Goal: Download file/media

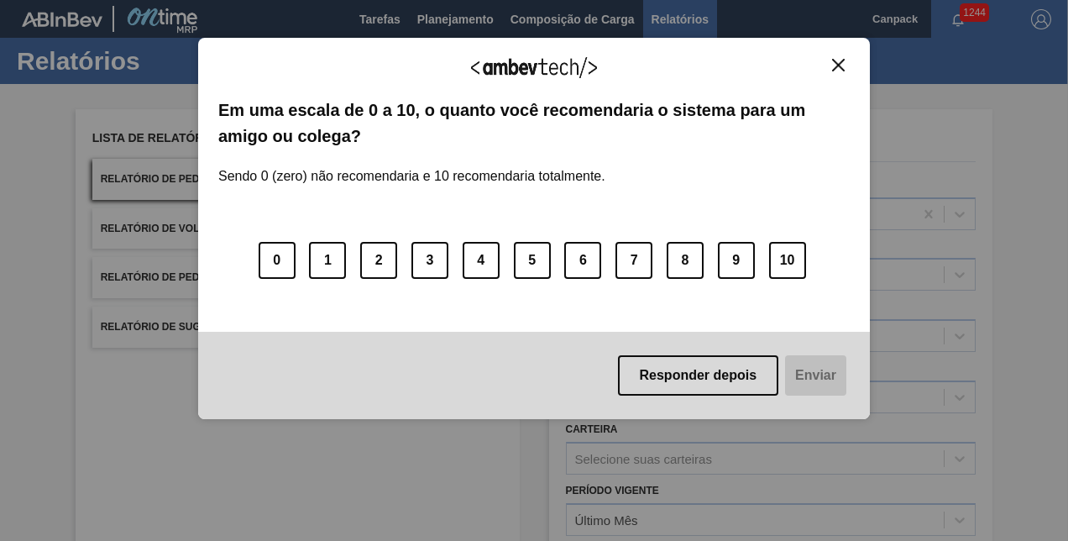
click at [841, 65] on img "Close" at bounding box center [838, 65] width 13 height 13
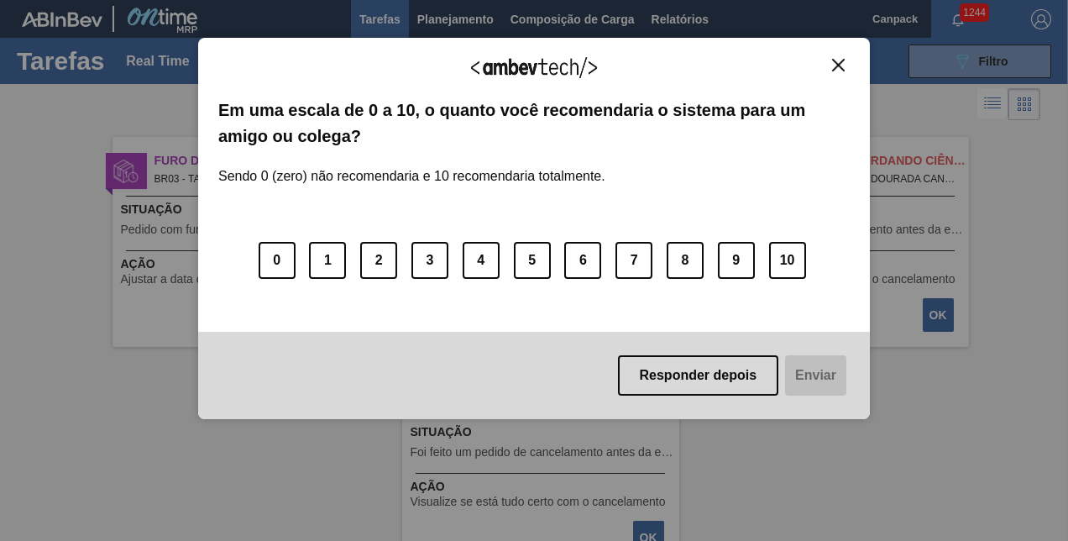
click at [836, 64] on img "Close" at bounding box center [838, 65] width 13 height 13
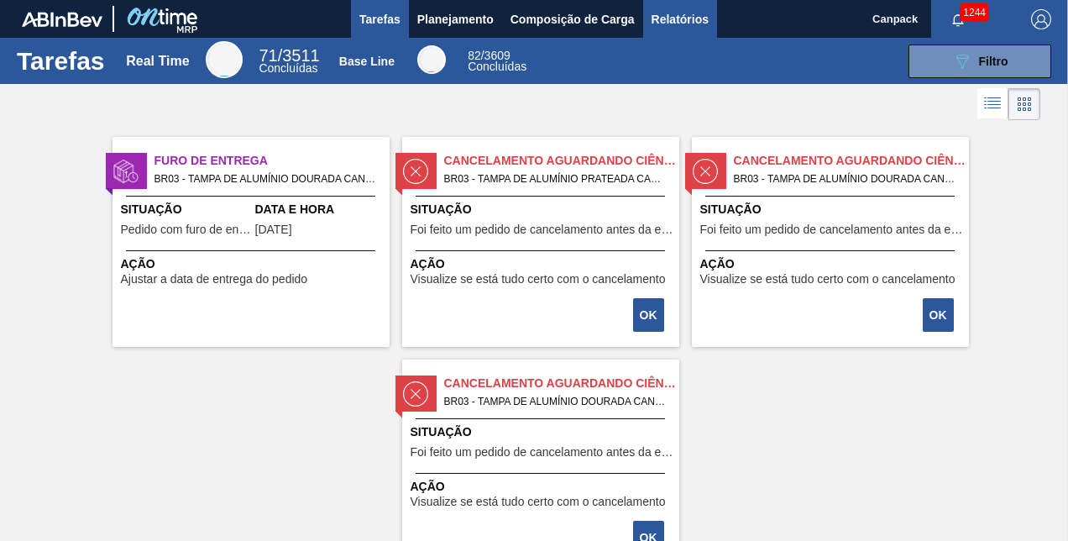
click at [677, 10] on span "Relatórios" at bounding box center [680, 19] width 57 height 20
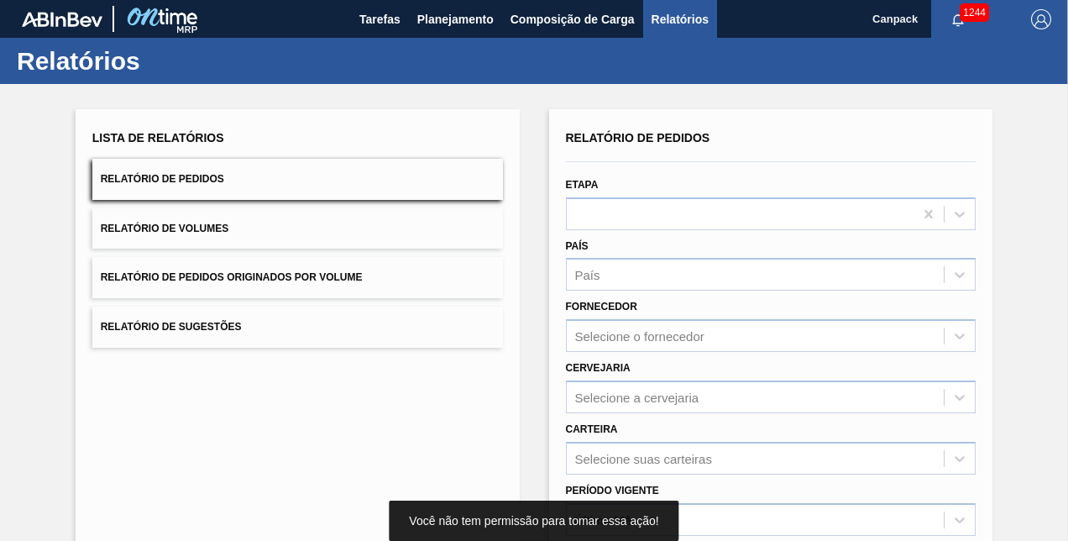
scroll to position [235, 0]
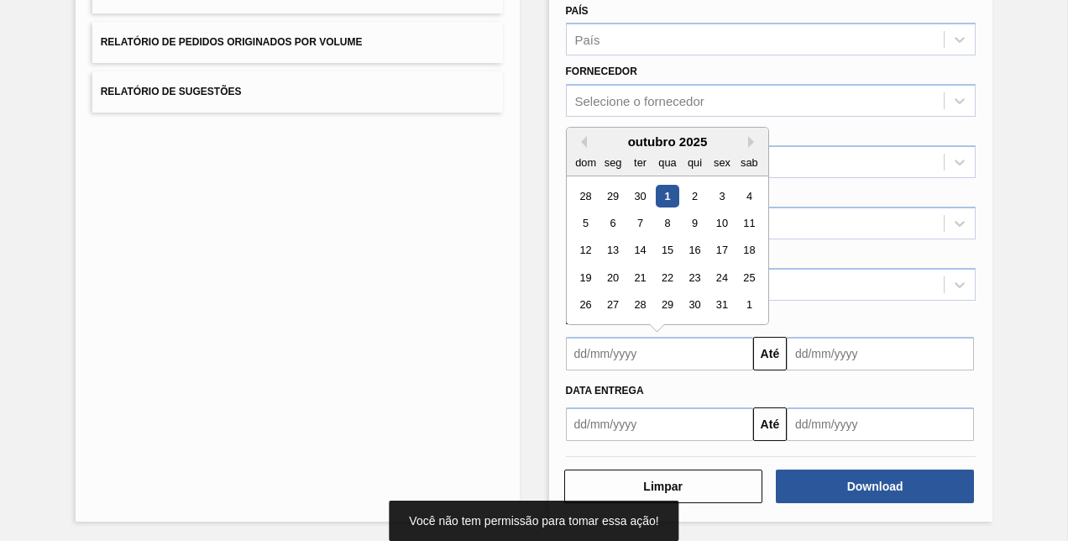
click at [633, 360] on input "text" at bounding box center [659, 354] width 187 height 34
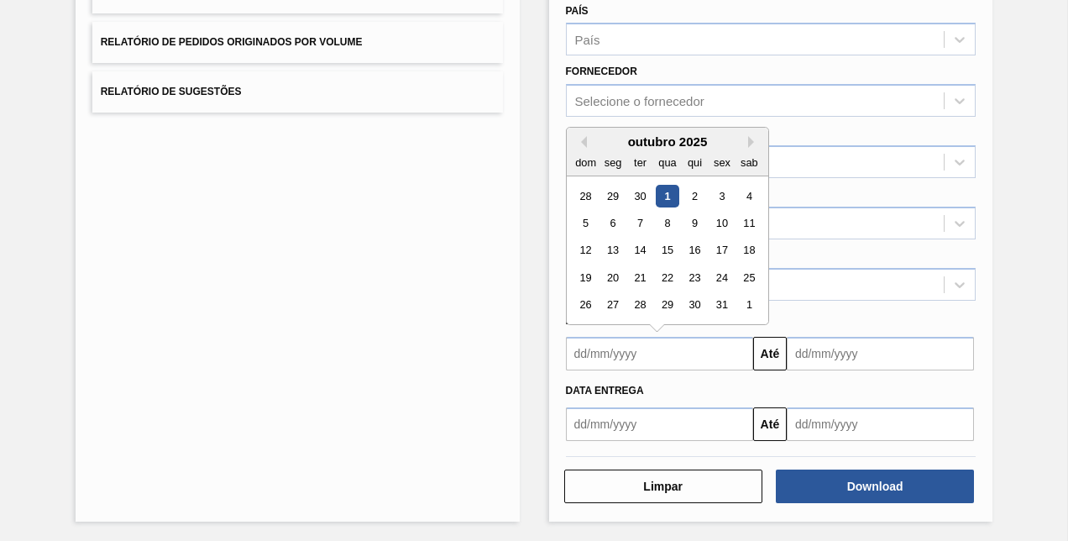
click at [671, 200] on div "1" at bounding box center [667, 196] width 23 height 23
type input "[DATE]"
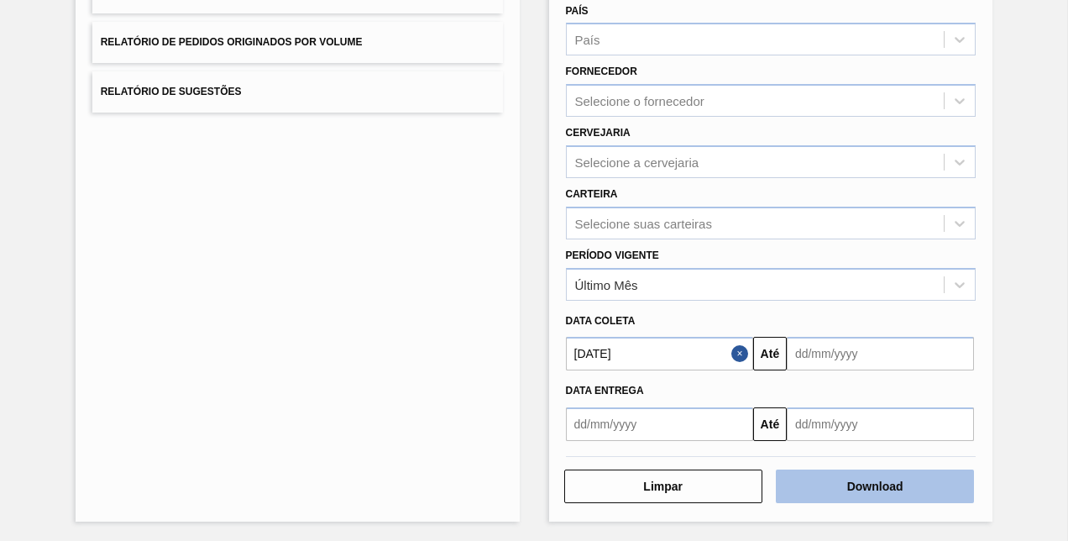
click at [847, 480] on button "Download" at bounding box center [875, 486] width 198 height 34
